Goal: Find specific page/section: Find specific page/section

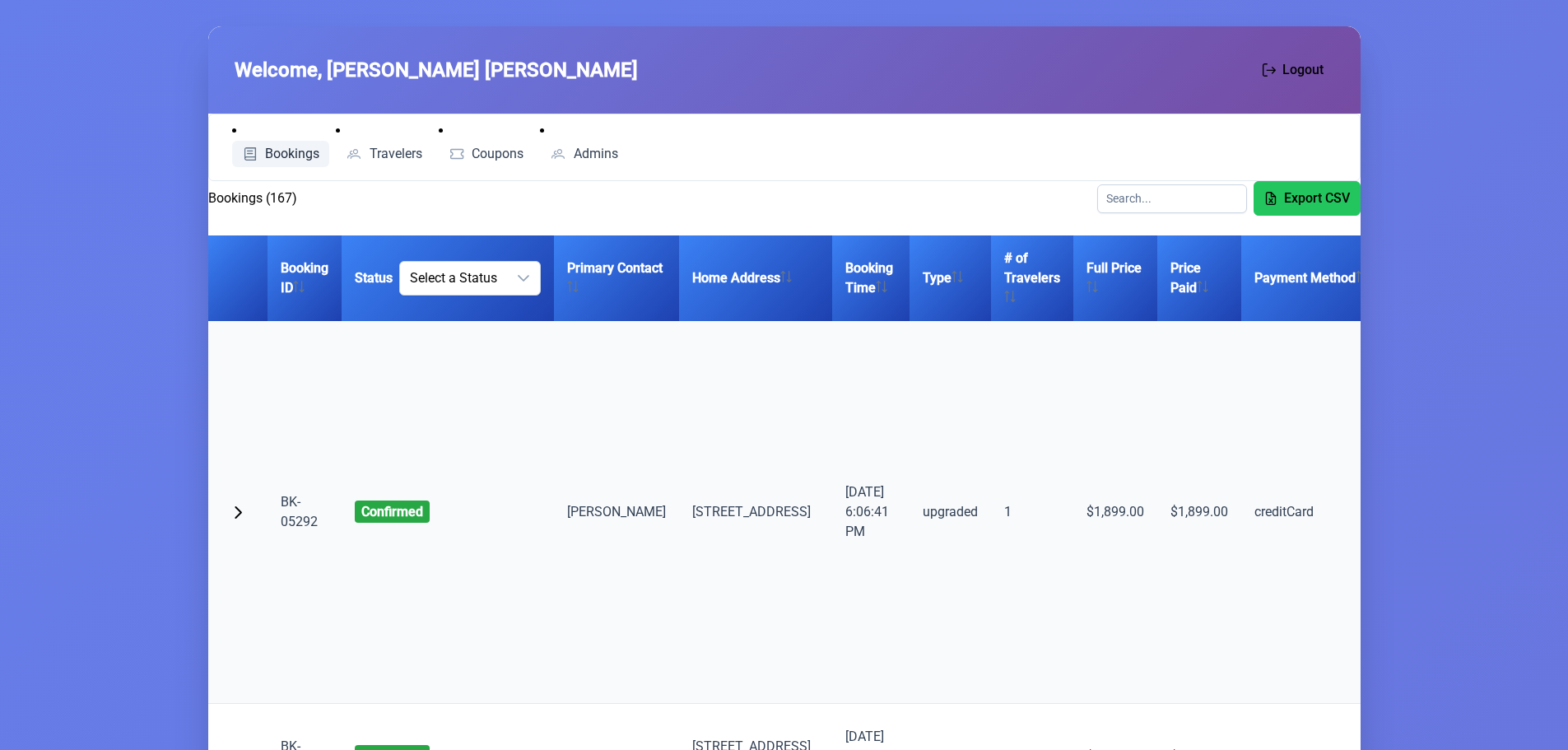
scroll to position [247, 0]
click at [364, 147] on link "Travelers" at bounding box center [384, 154] width 96 height 26
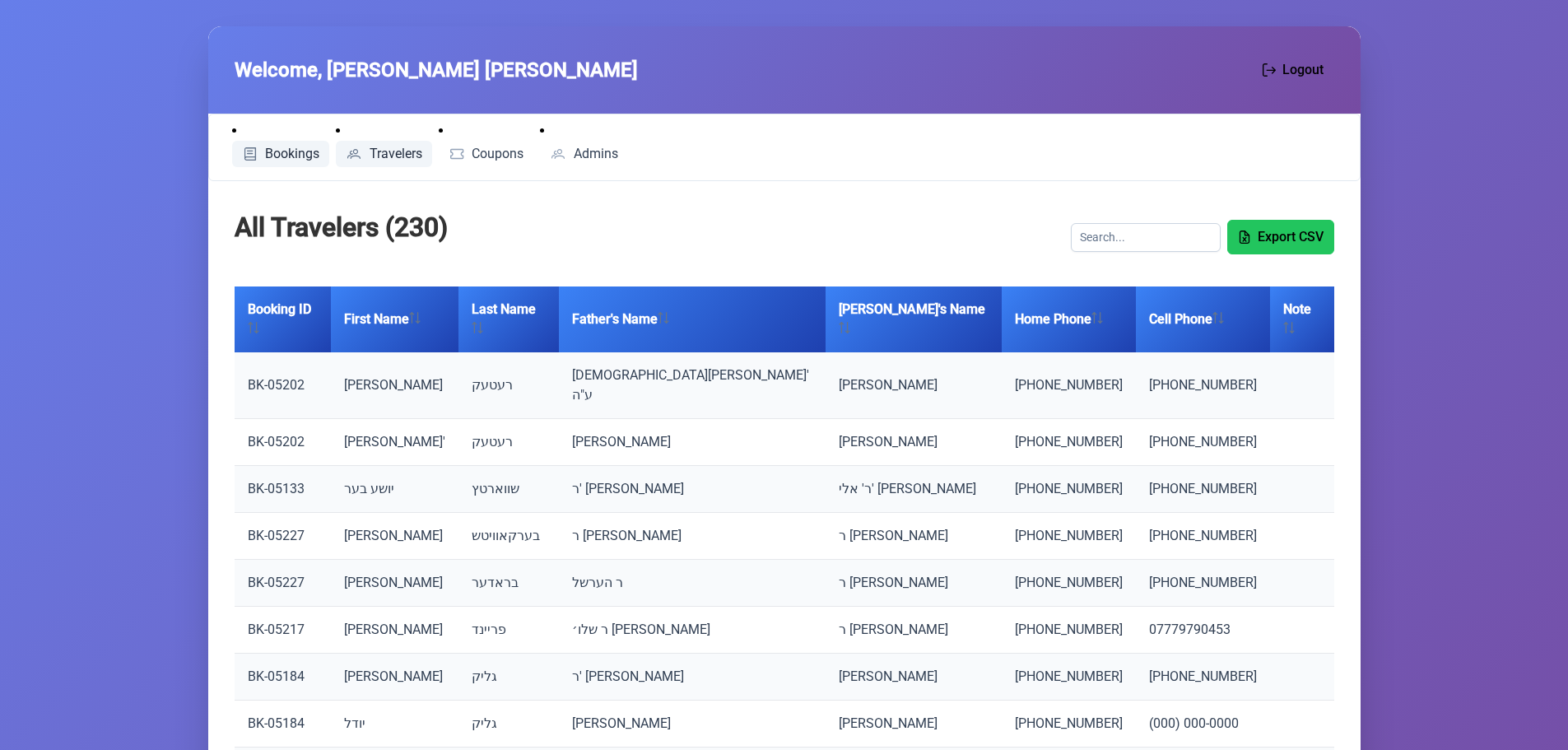
click at [297, 151] on span "Bookings" at bounding box center [292, 154] width 55 height 13
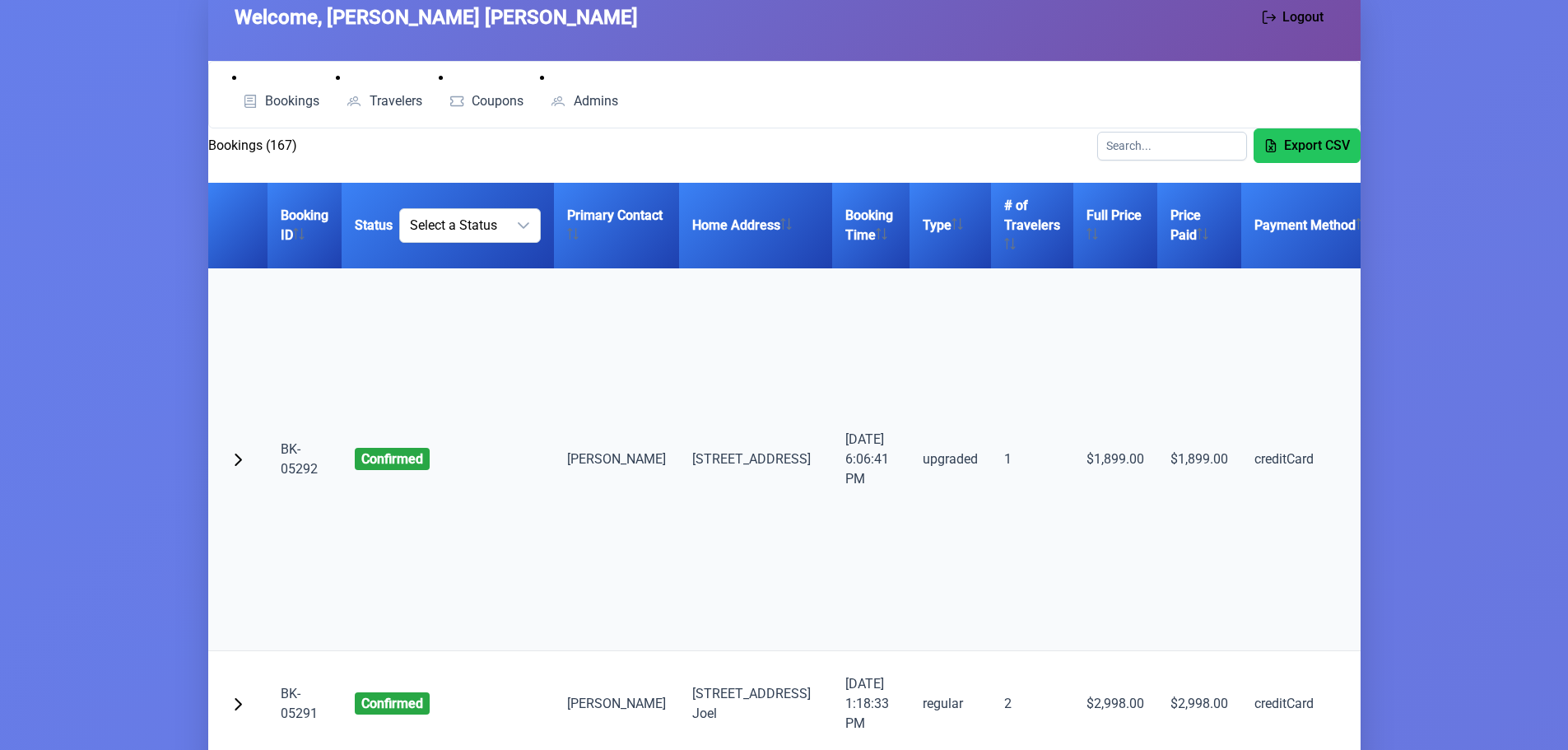
scroll to position [82, 0]
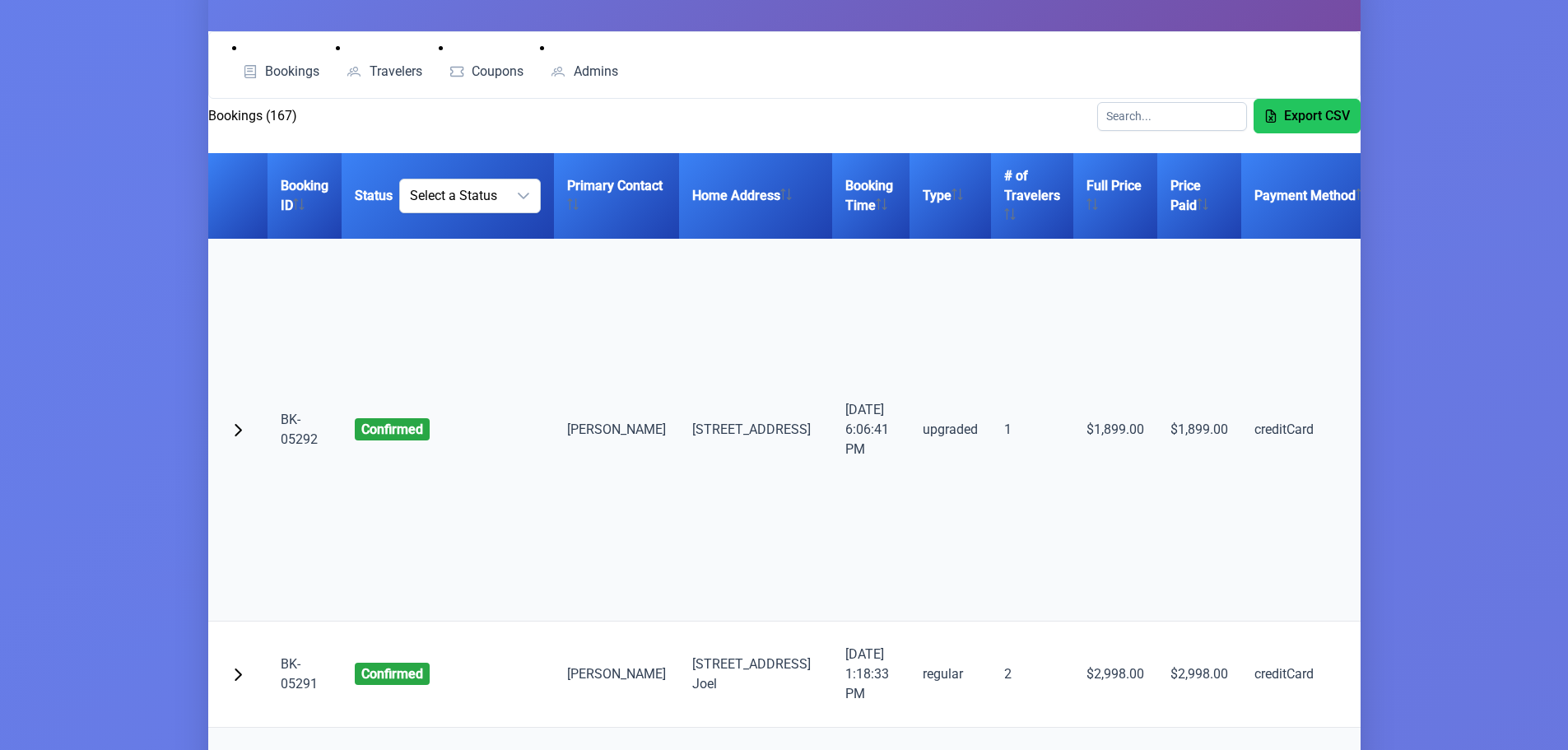
click at [291, 447] on link "BK-05292" at bounding box center [299, 429] width 37 height 36
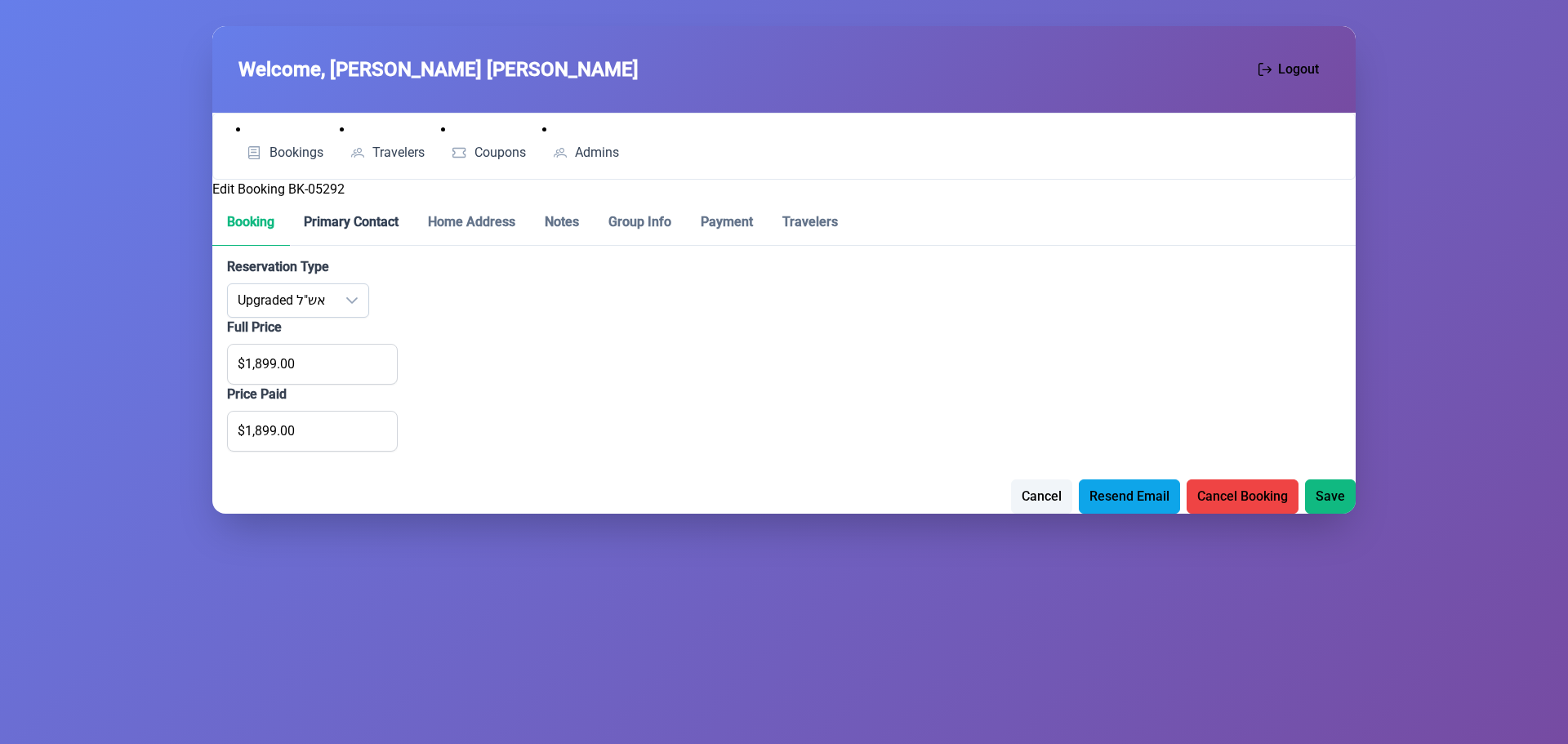
click at [357, 221] on p-tab "Primary Contact" at bounding box center [351, 223] width 124 height 47
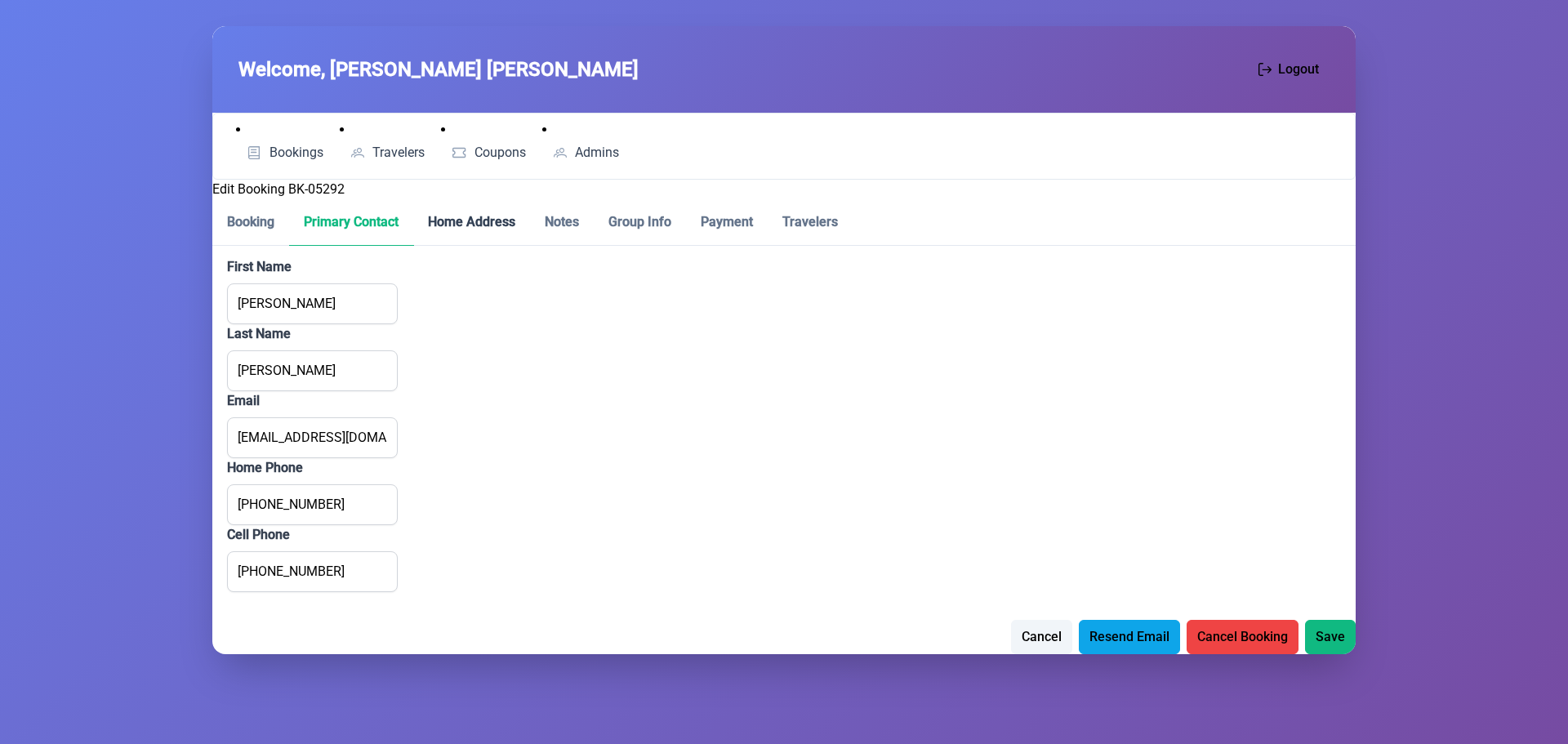
drag, startPoint x: 471, startPoint y: 224, endPoint x: 496, endPoint y: 226, distance: 25.1
click at [472, 224] on p-tab "Home Address" at bounding box center [471, 223] width 117 height 47
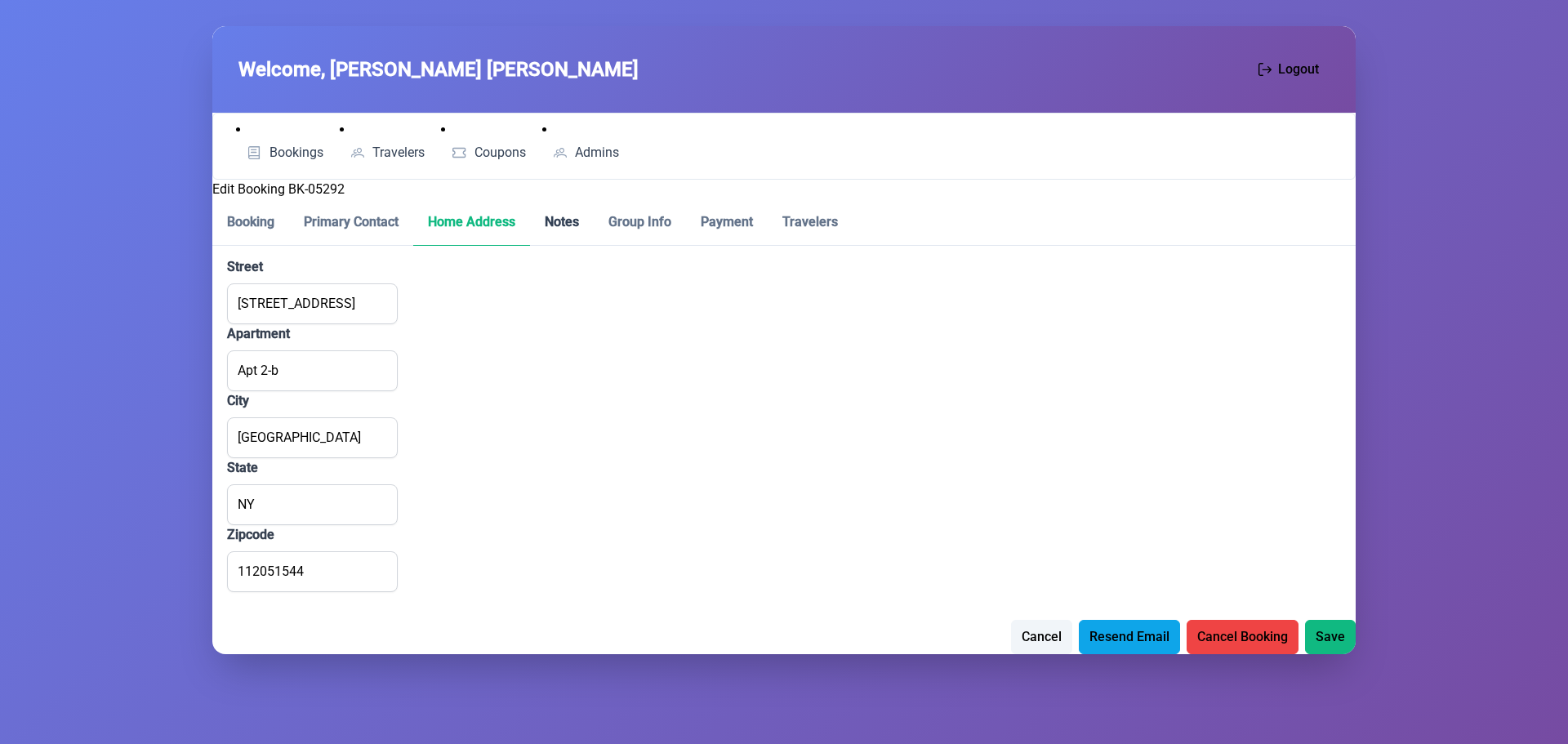
click at [572, 227] on p-tab "Notes" at bounding box center [562, 223] width 64 height 47
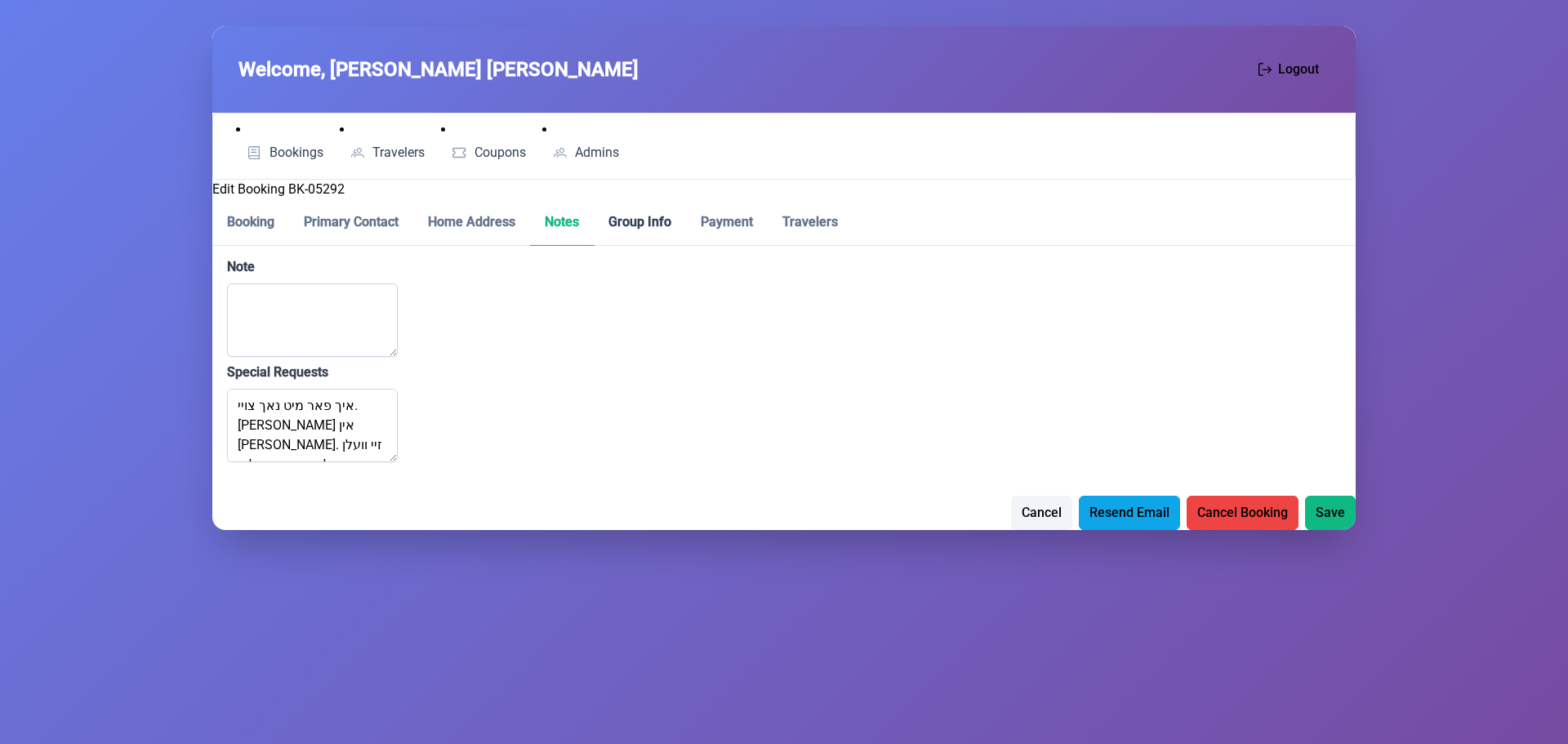
click at [641, 226] on p-tab "Group Info" at bounding box center [640, 223] width 92 height 47
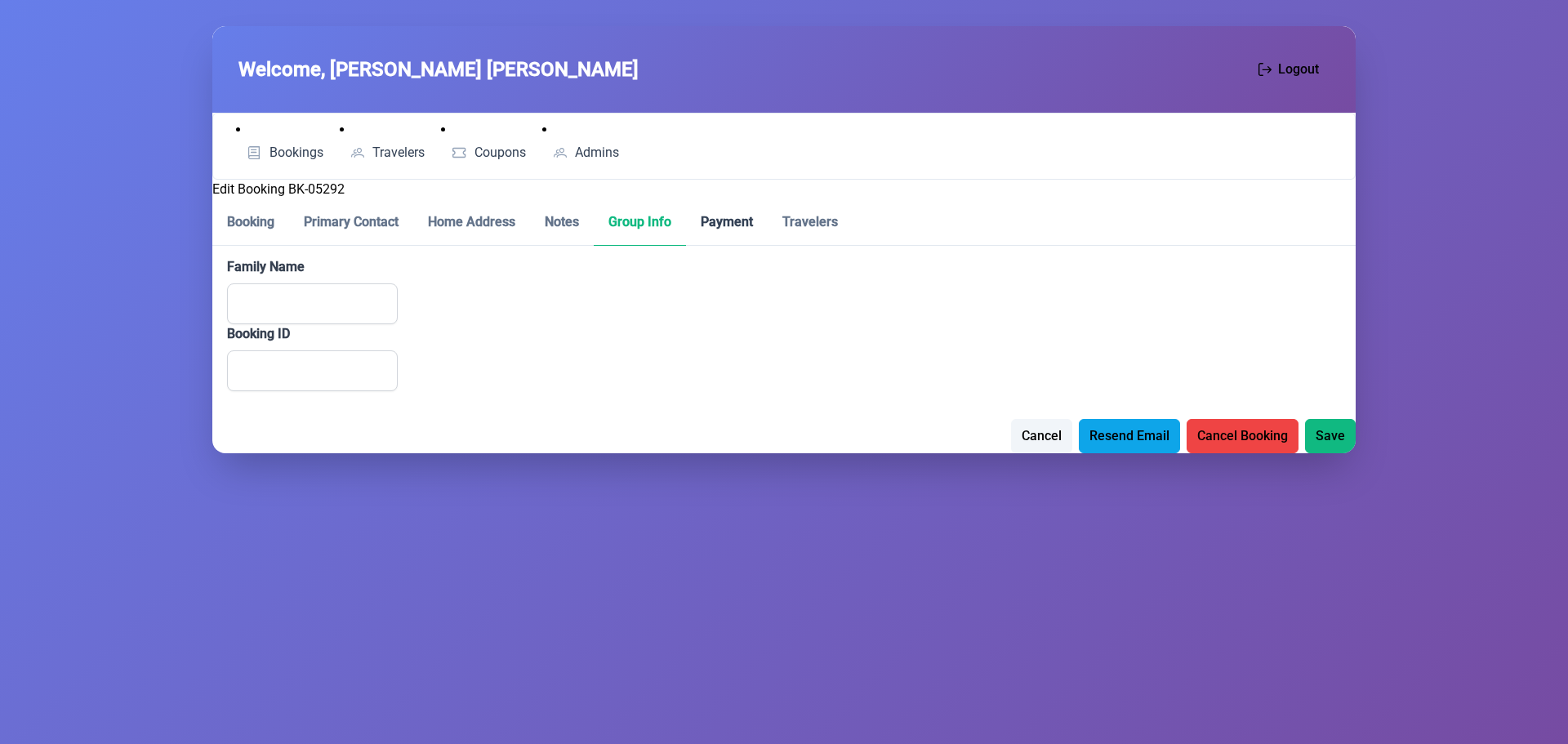
drag, startPoint x: 703, startPoint y: 216, endPoint x: 729, endPoint y: 227, distance: 28.2
click at [703, 217] on p-tab "Payment" at bounding box center [726, 223] width 81 height 47
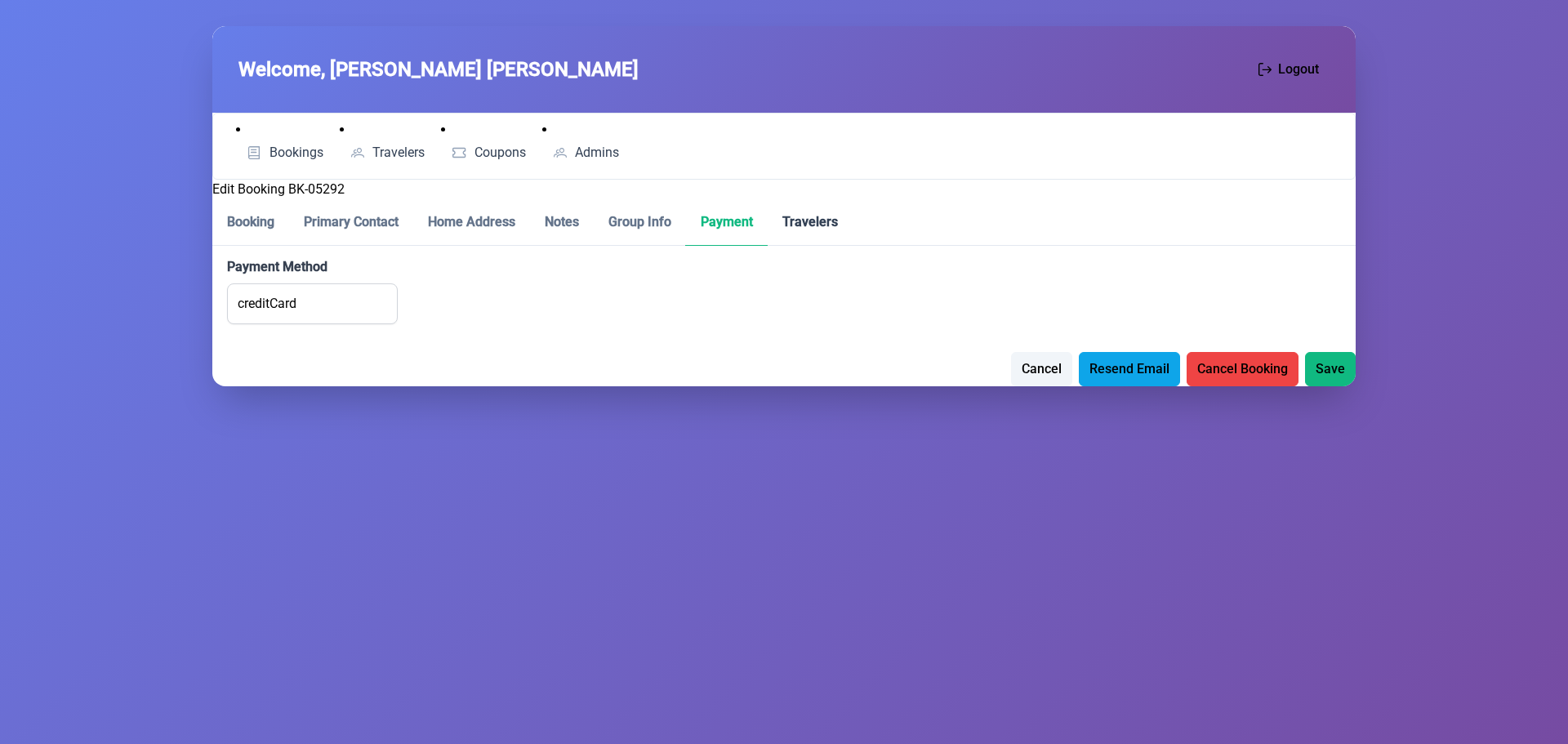
click at [807, 222] on p-tab "Travelers" at bounding box center [810, 223] width 85 height 47
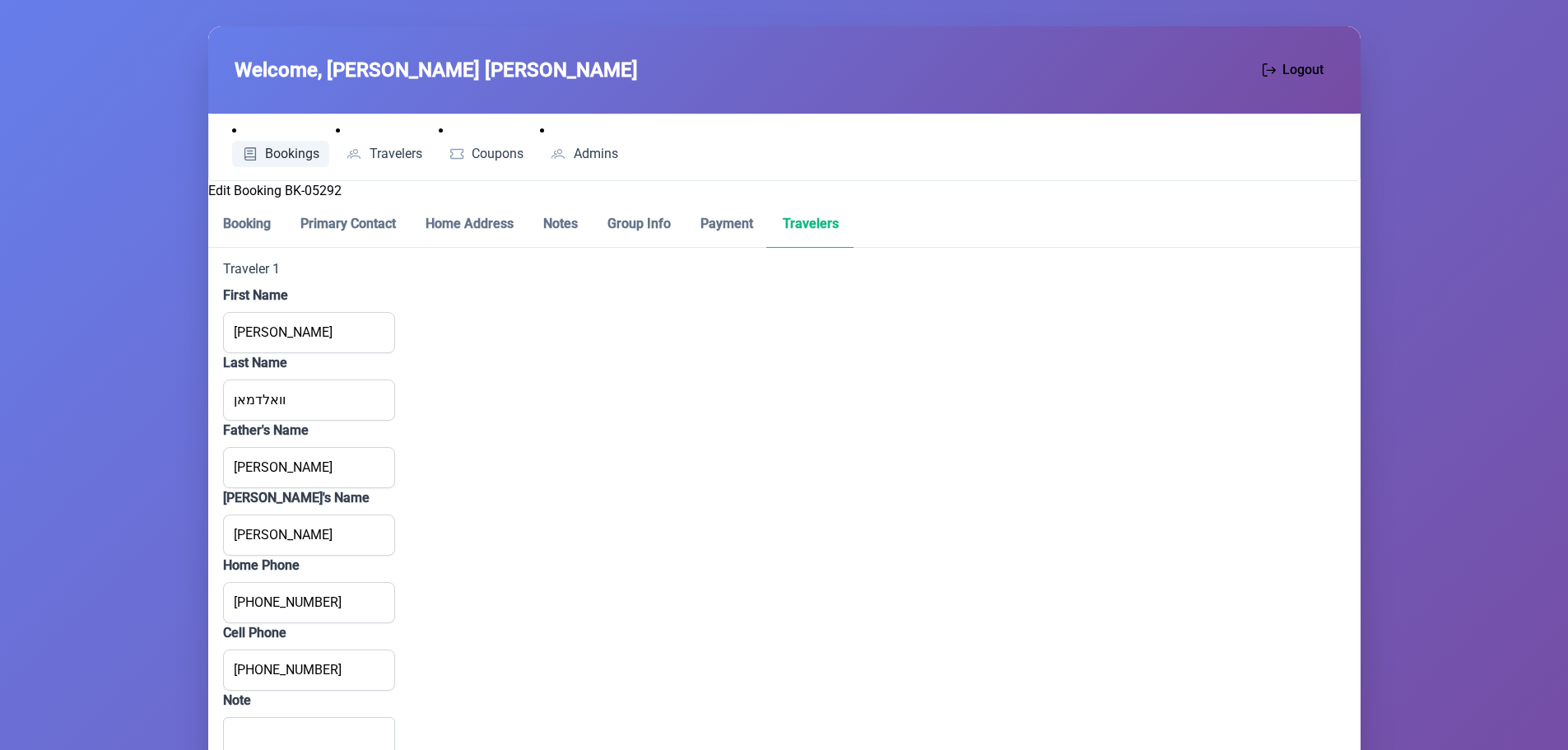
click at [277, 147] on span "Bookings" at bounding box center [292, 154] width 55 height 13
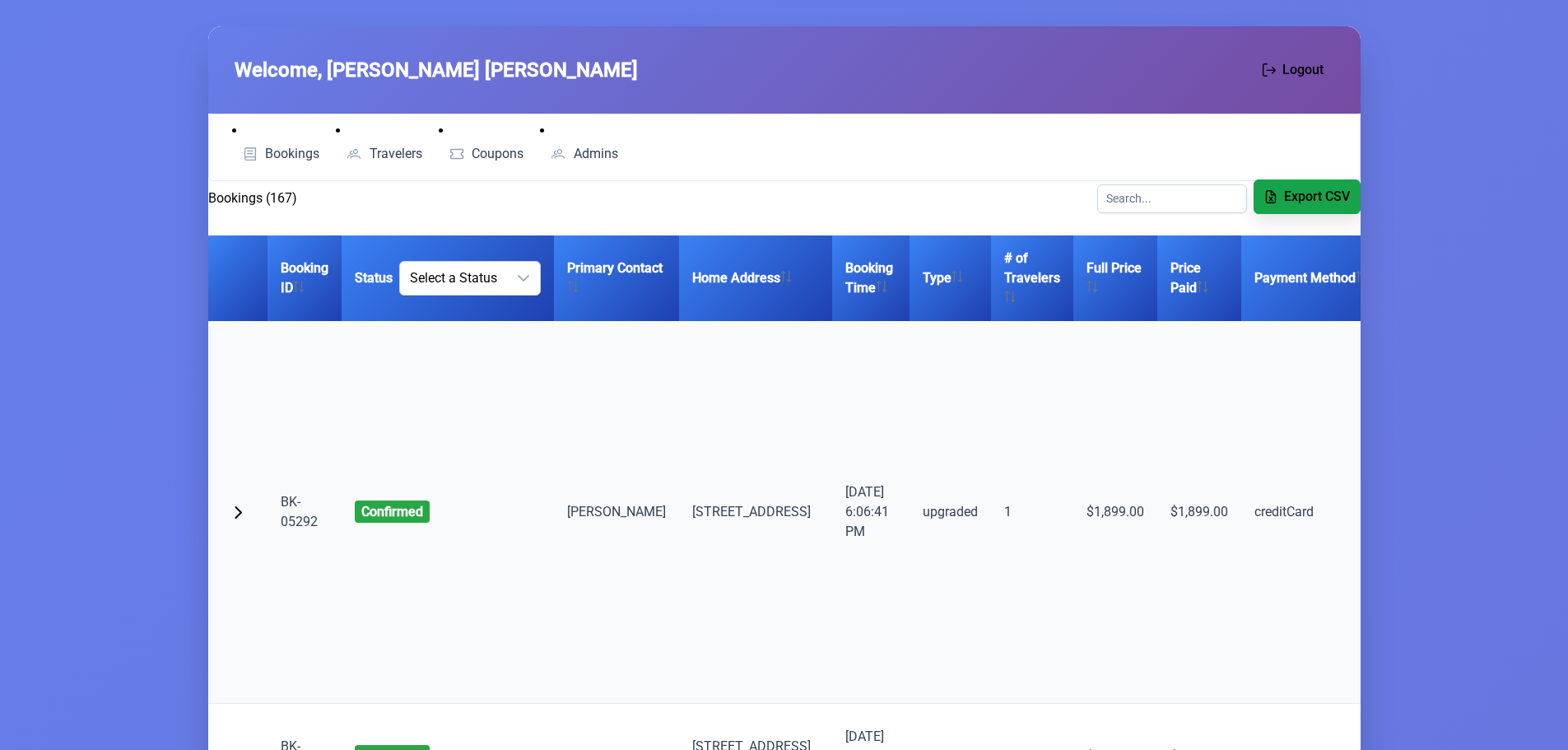
click at [1299, 200] on span "Export CSV" at bounding box center [1317, 197] width 66 height 20
click at [1332, 199] on span "Export CSV" at bounding box center [1317, 197] width 66 height 20
click at [380, 147] on span "Travelers" at bounding box center [396, 154] width 53 height 13
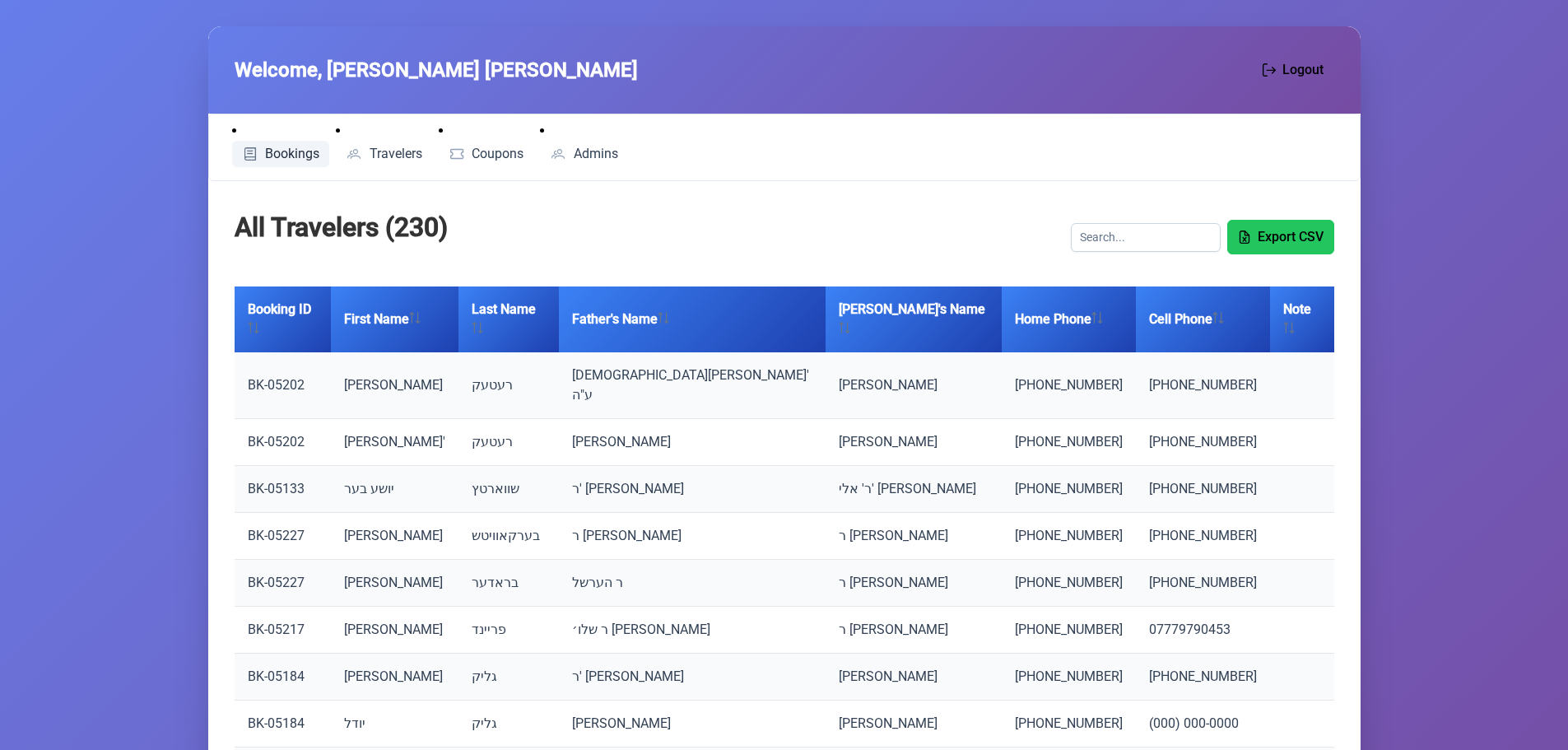
click at [287, 152] on span "Bookings" at bounding box center [292, 154] width 55 height 13
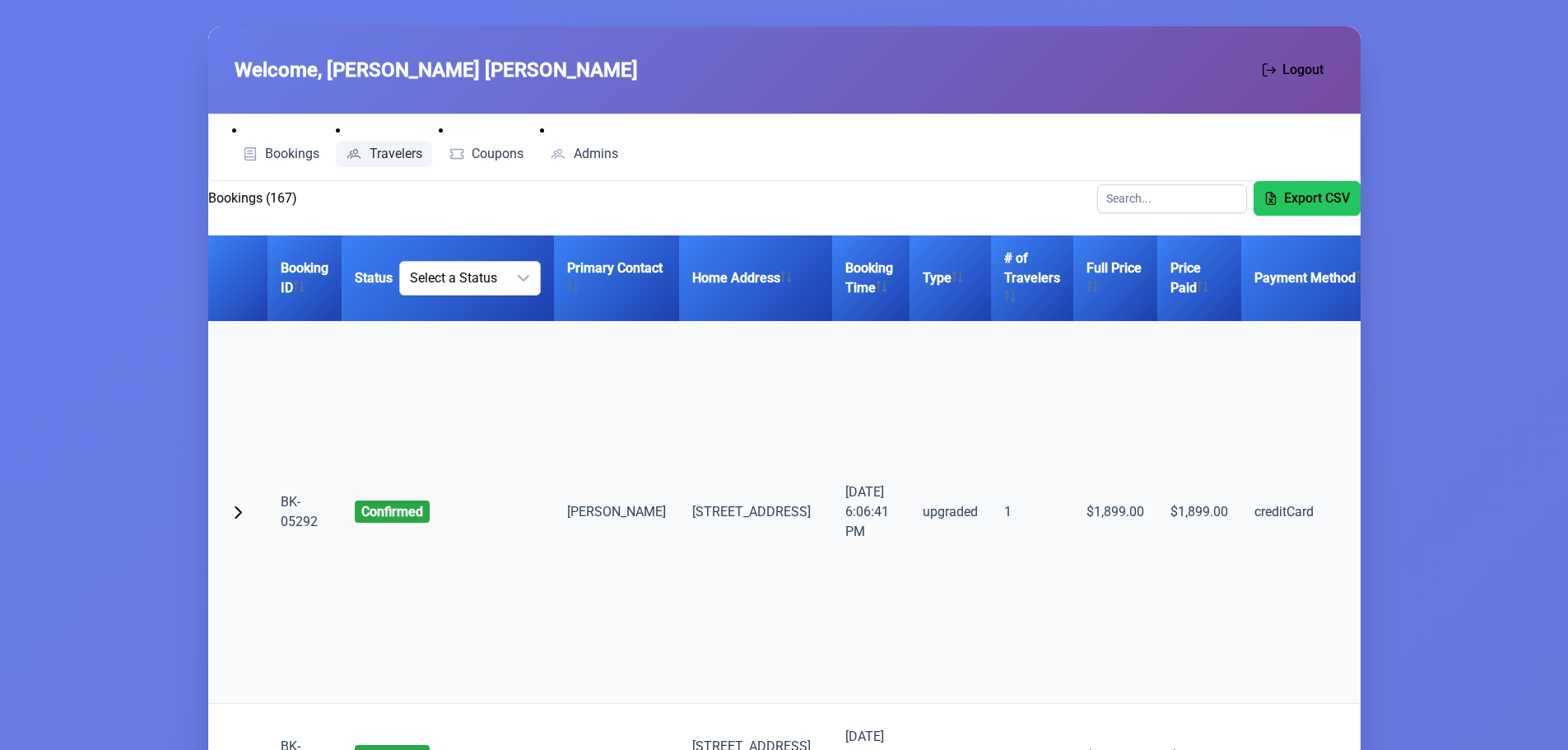
click at [384, 156] on span "Travelers" at bounding box center [396, 154] width 53 height 13
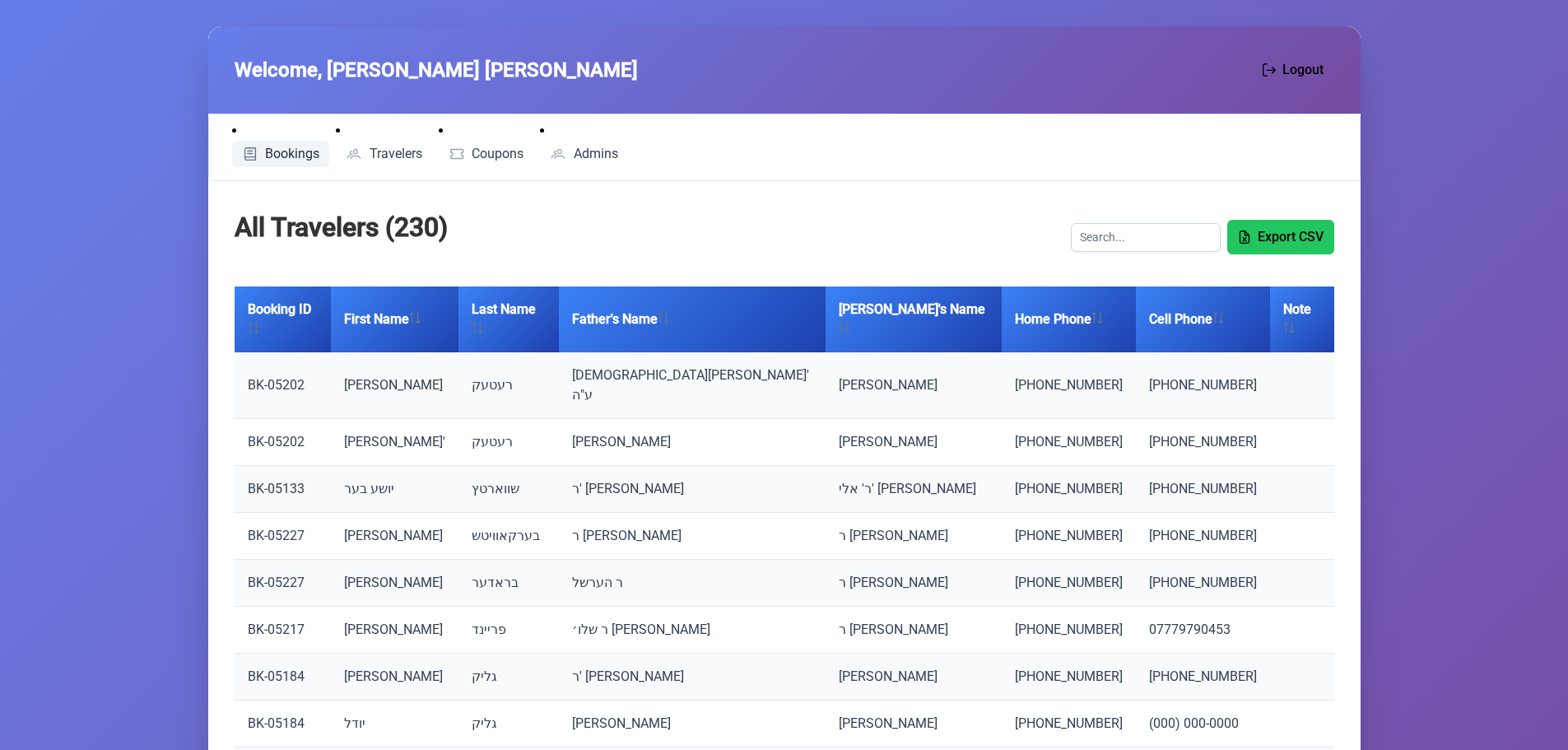
click at [272, 156] on span "Bookings" at bounding box center [292, 154] width 55 height 13
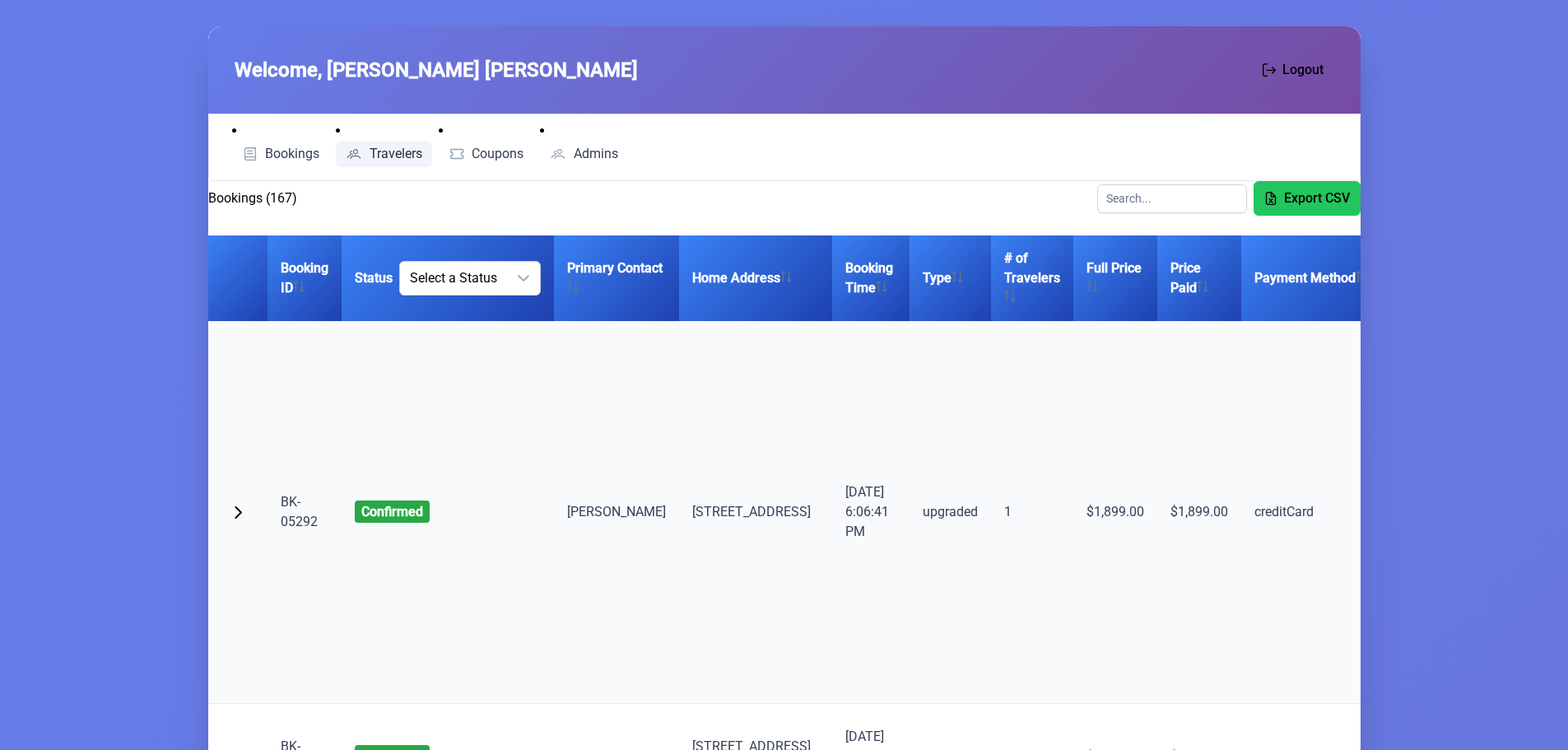
click at [377, 147] on span "Travelers" at bounding box center [396, 154] width 53 height 13
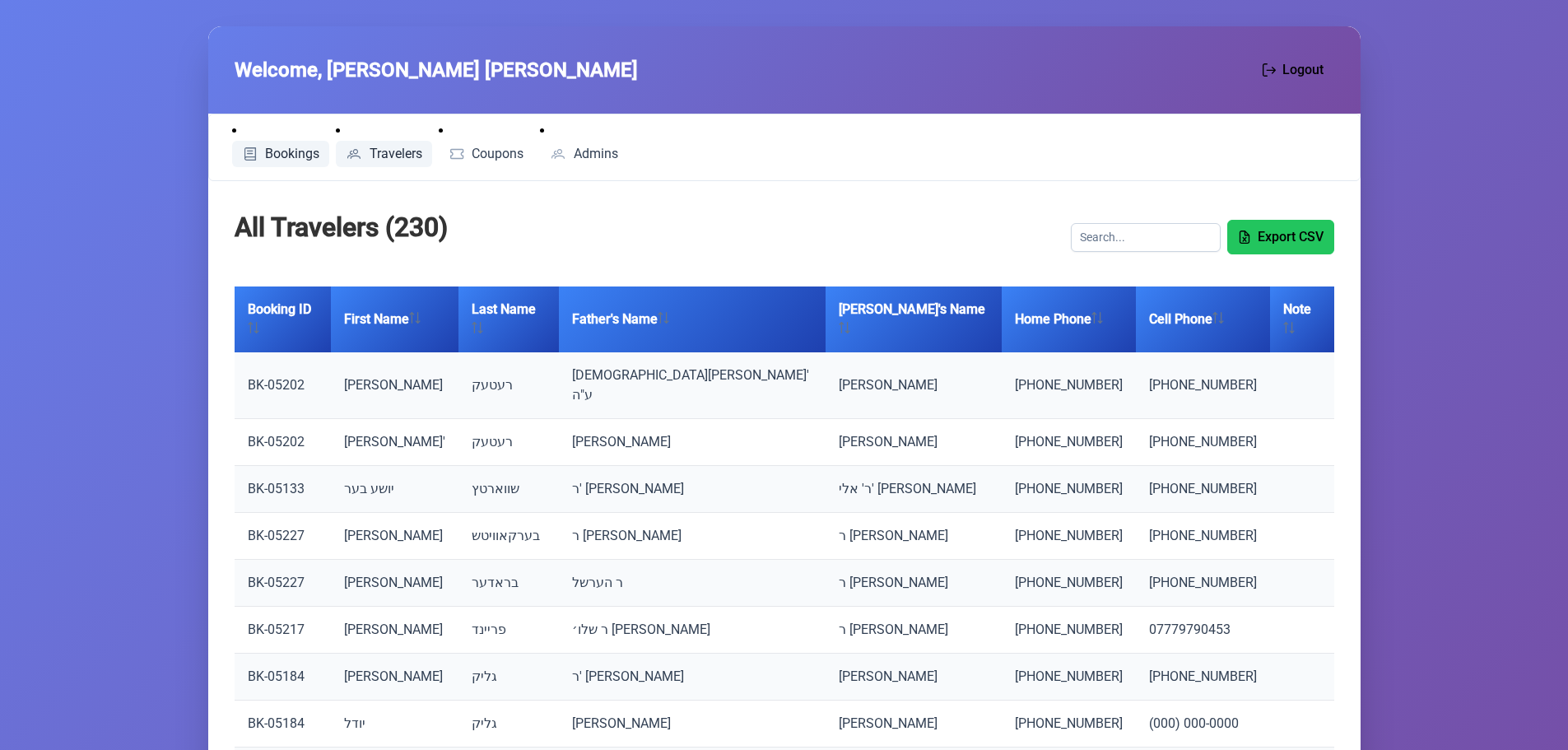
click at [277, 151] on span "Bookings" at bounding box center [292, 154] width 55 height 13
